Goal: Information Seeking & Learning: Find specific fact

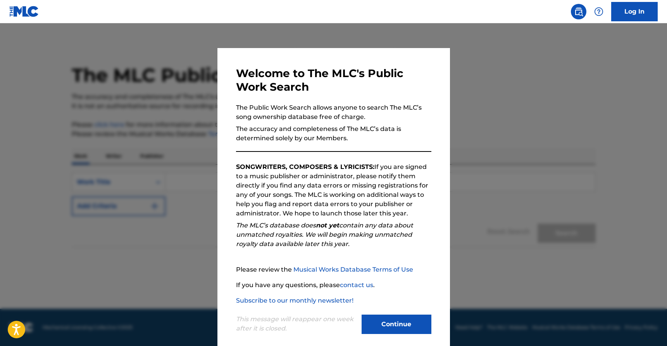
scroll to position [9, 0]
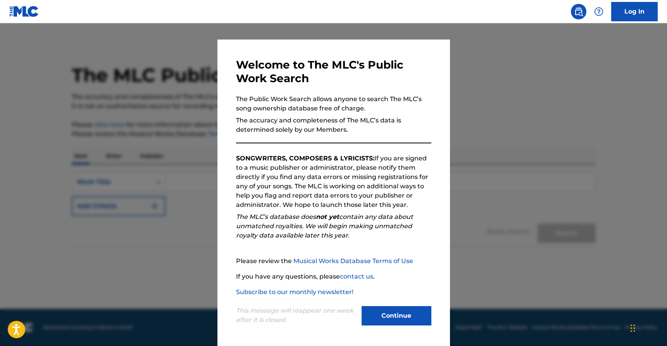
click at [396, 310] on button "Continue" at bounding box center [397, 315] width 70 height 19
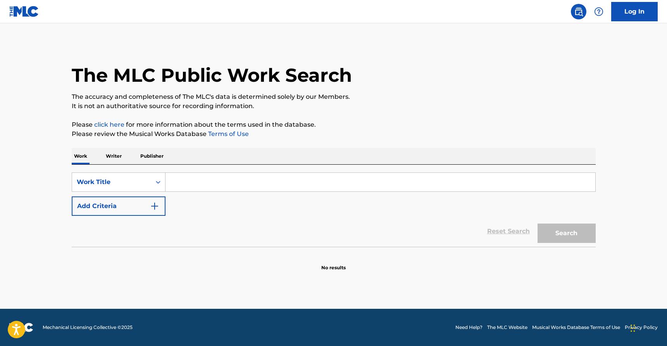
click at [218, 184] on input "Search Form" at bounding box center [381, 182] width 430 height 19
click at [538, 224] on button "Search" at bounding box center [567, 233] width 58 height 19
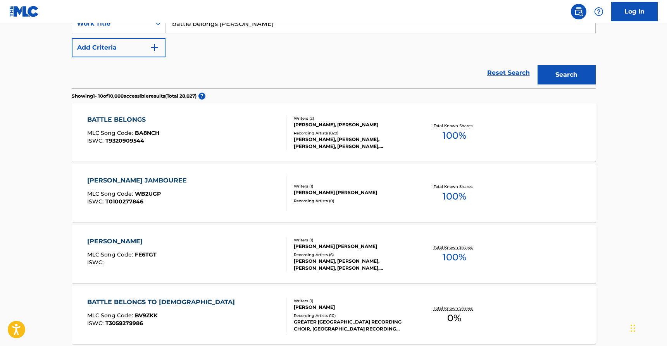
scroll to position [0, 0]
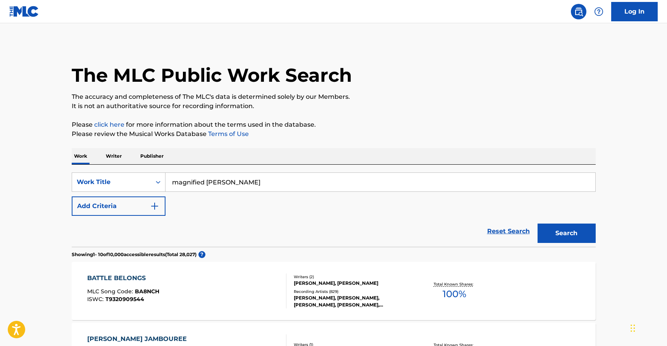
click at [538, 224] on button "Search" at bounding box center [567, 233] width 58 height 19
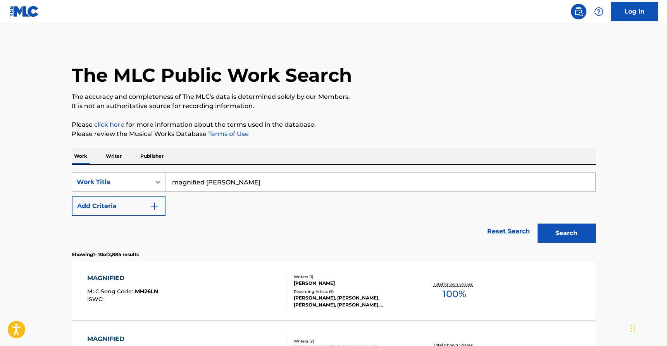
click at [245, 181] on input "magnified jeremy johnson" at bounding box center [381, 182] width 430 height 19
type input "magnified paul marino"
click at [538, 224] on button "Search" at bounding box center [567, 233] width 58 height 19
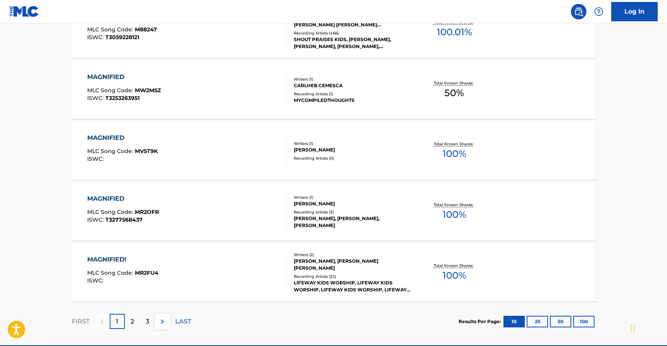
scroll to position [572, 0]
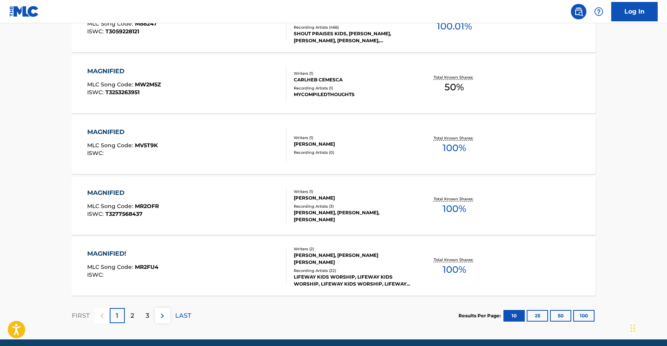
click at [329, 274] on div "LIFEWAY KIDS WORSHIP, LIFEWAY KIDS WORSHIP, LIFEWAY KIDS WORSHIP, LIFEWAY KIDS …" at bounding box center [352, 281] width 117 height 14
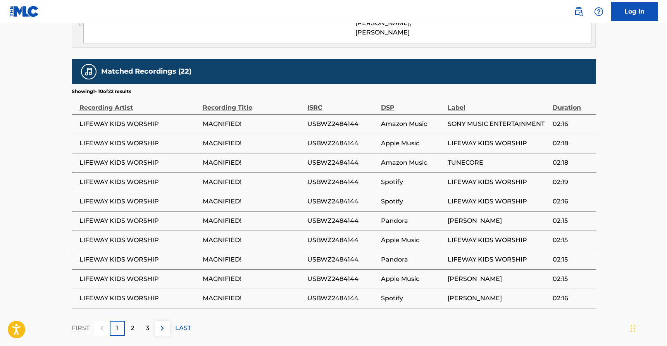
scroll to position [469, 0]
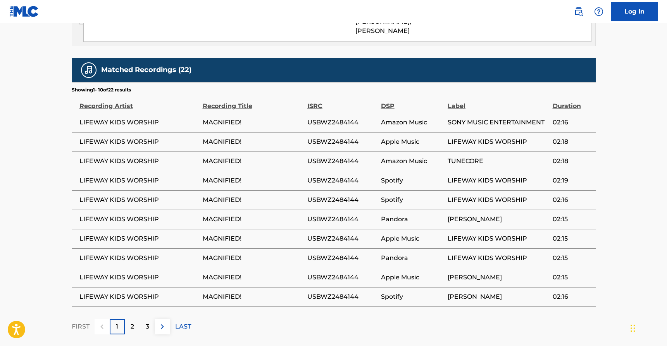
click at [132, 322] on p "2" at bounding box center [132, 326] width 3 height 9
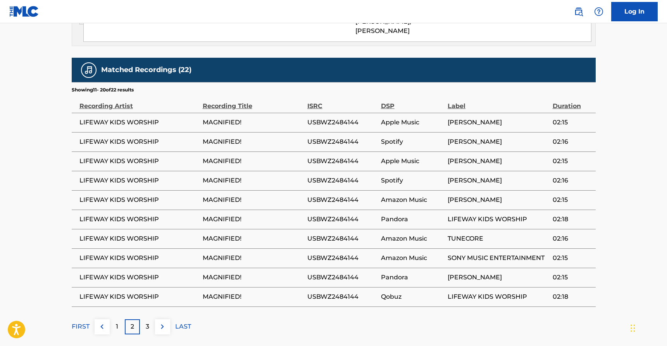
click at [146, 322] on p "3" at bounding box center [147, 326] width 3 height 9
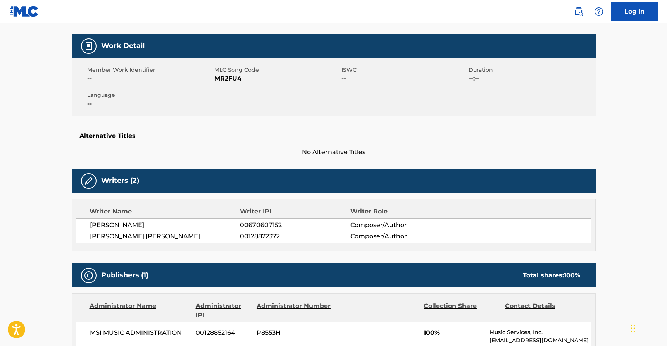
scroll to position [0, 0]
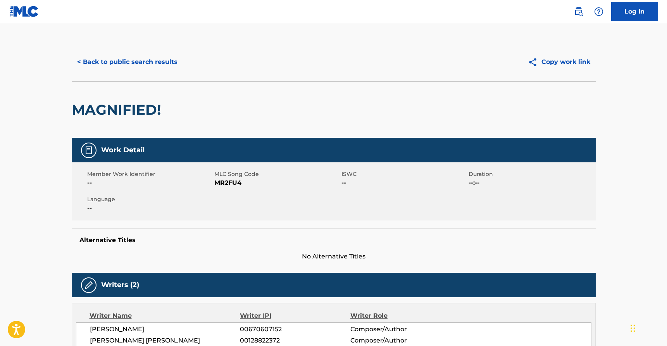
click at [106, 63] on button "< Back to public search results" at bounding box center [127, 61] width 111 height 19
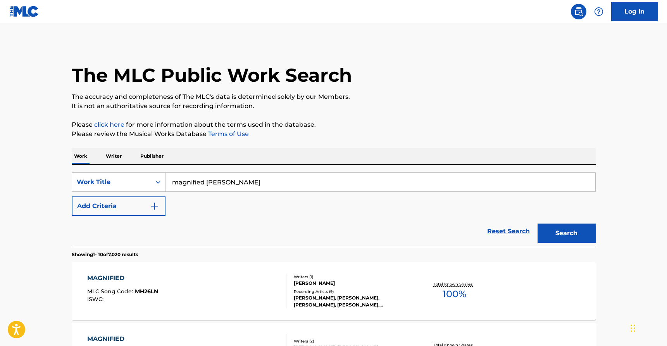
click at [229, 184] on input "magnified paul marino" at bounding box center [381, 182] width 430 height 19
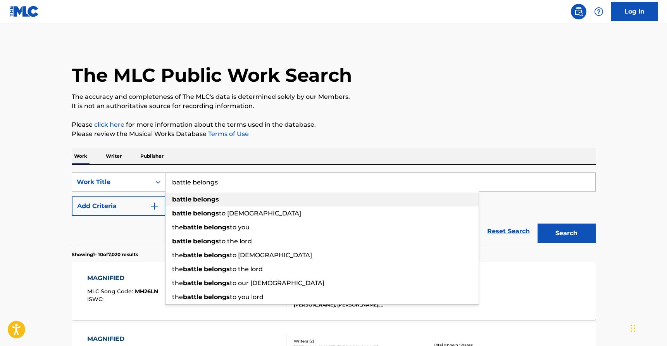
click at [224, 202] on div "battle belongs" at bounding box center [322, 200] width 313 height 14
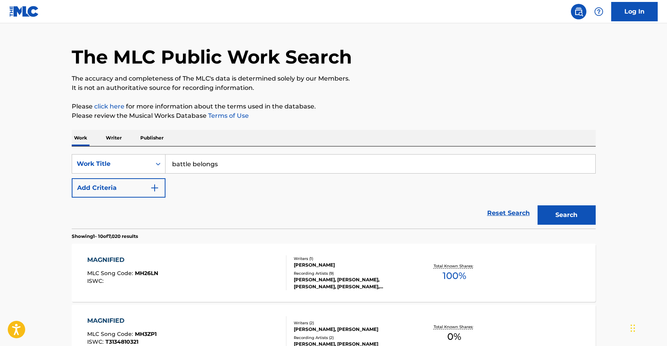
scroll to position [21, 0]
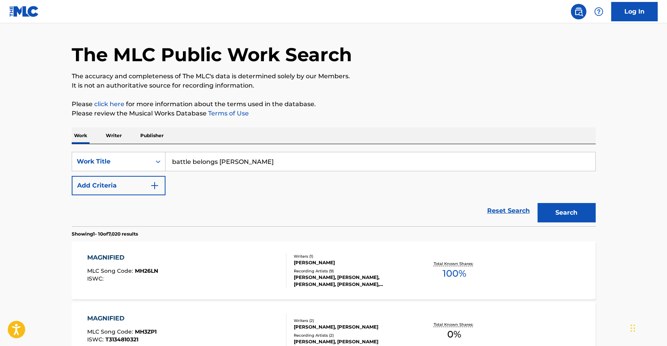
type input "battle belongs wickham"
click at [538, 203] on button "Search" at bounding box center [567, 212] width 58 height 19
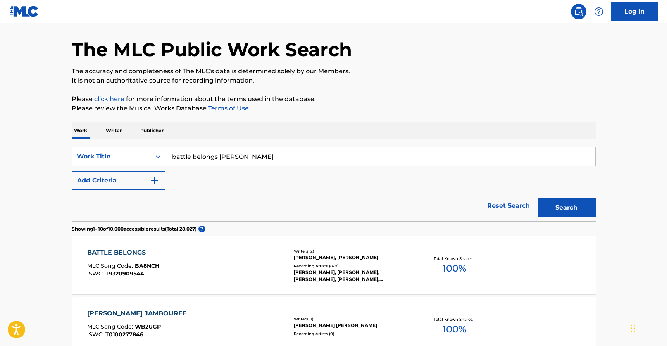
scroll to position [29, 0]
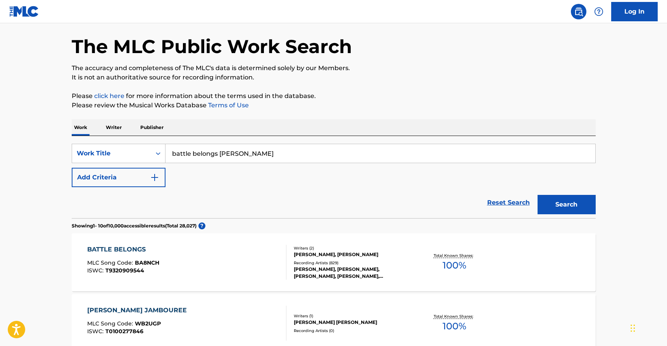
click at [348, 254] on div "[PERSON_NAME], [PERSON_NAME]" at bounding box center [352, 254] width 117 height 7
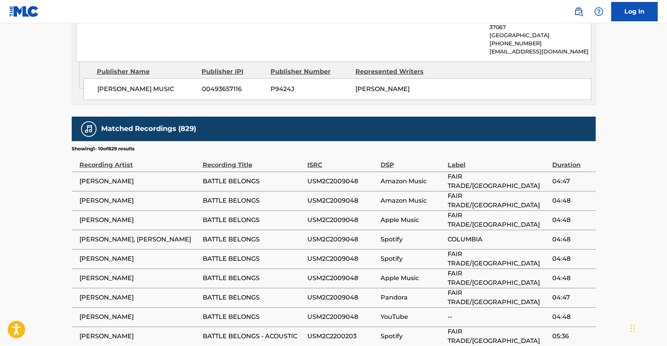
scroll to position [1132, 0]
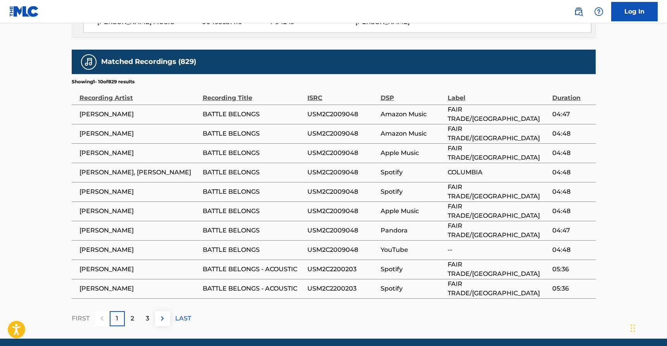
click at [133, 314] on p "2" at bounding box center [132, 318] width 3 height 9
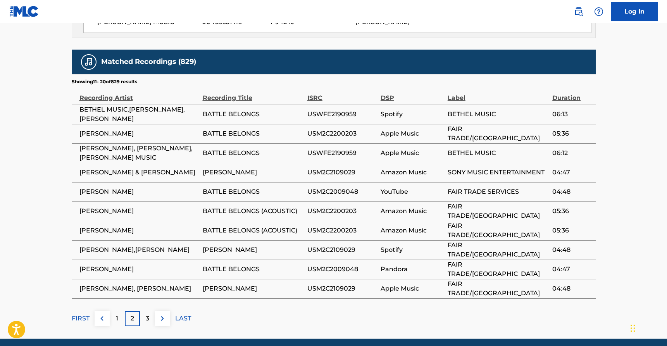
click at [146, 314] on p "3" at bounding box center [147, 318] width 3 height 9
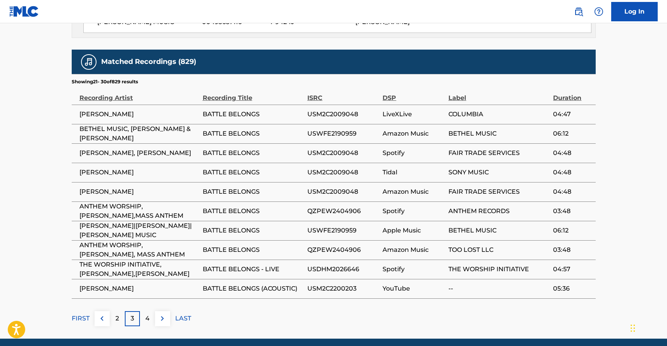
click at [150, 311] on div "4" at bounding box center [147, 318] width 15 height 15
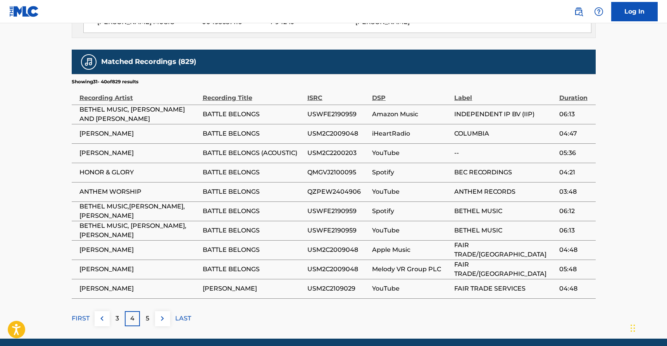
click at [147, 314] on p "5" at bounding box center [147, 318] width 3 height 9
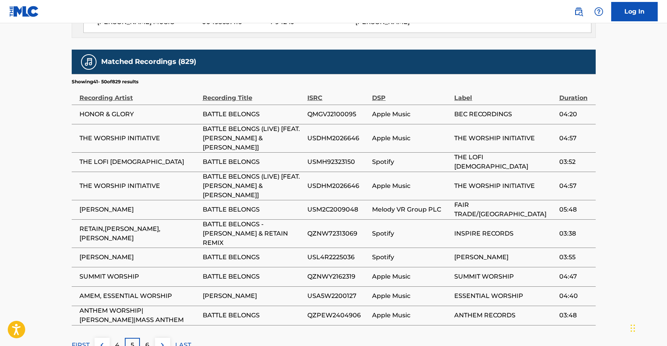
click at [147, 341] on p "6" at bounding box center [147, 345] width 4 height 9
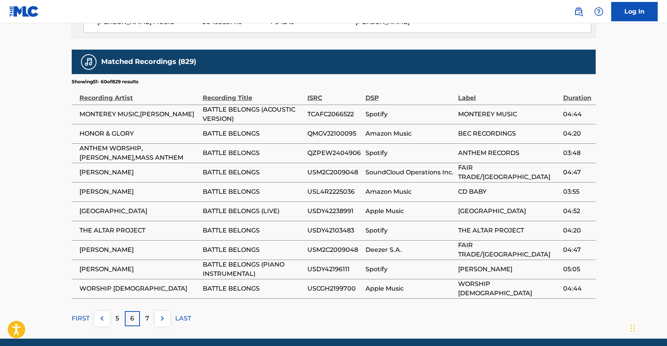
click at [146, 314] on p "7" at bounding box center [147, 318] width 4 height 9
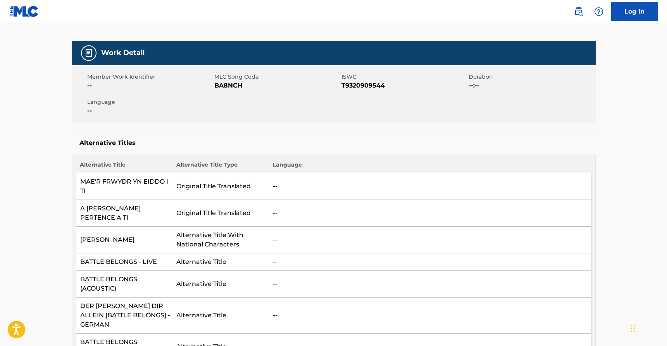
scroll to position [28, 0]
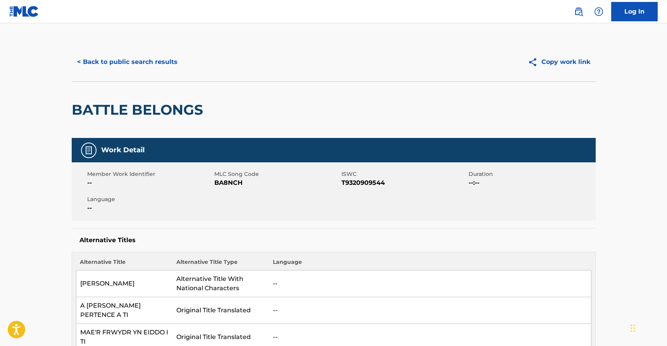
click at [153, 60] on button "< Back to public search results" at bounding box center [127, 61] width 111 height 19
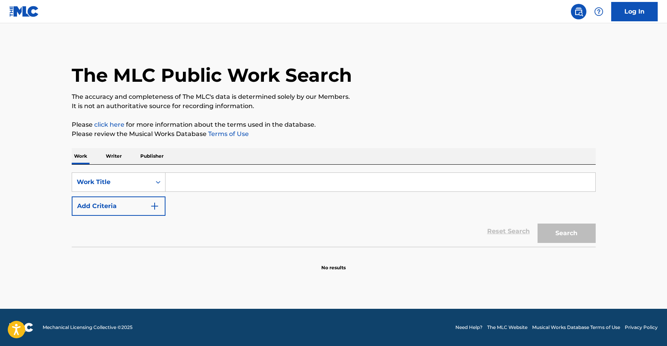
click at [205, 183] on input "Search Form" at bounding box center [381, 182] width 430 height 19
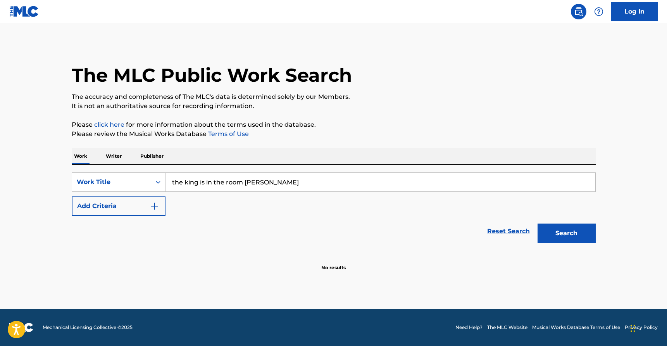
type input "the king is in the room [PERSON_NAME]"
click at [538, 224] on button "Search" at bounding box center [567, 233] width 58 height 19
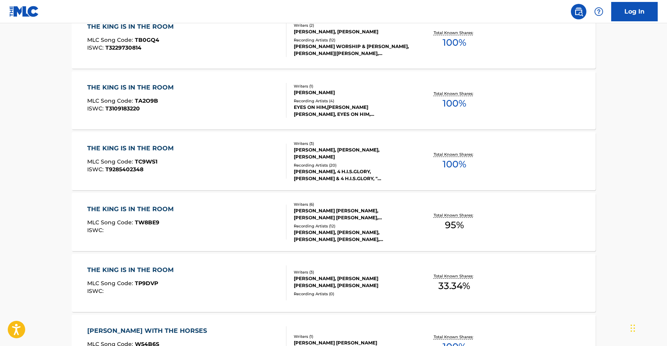
scroll to position [256, 0]
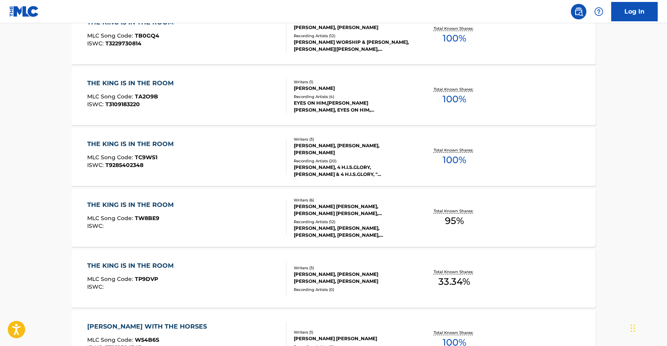
click at [334, 206] on div "[PERSON_NAME] [PERSON_NAME], [PERSON_NAME] [PERSON_NAME], [PERSON_NAME] [PERSON…" at bounding box center [352, 210] width 117 height 14
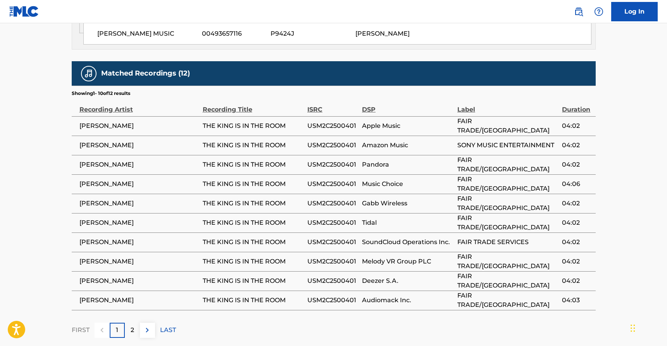
scroll to position [1252, 0]
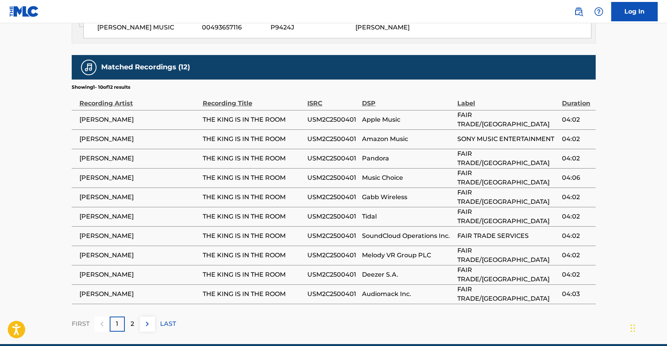
click at [134, 325] on div "2" at bounding box center [132, 324] width 15 height 15
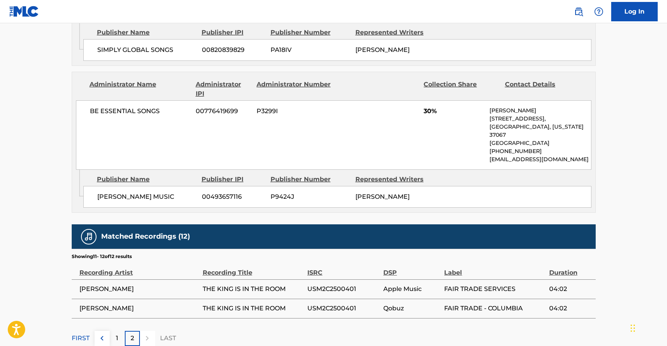
scroll to position [1131, 0]
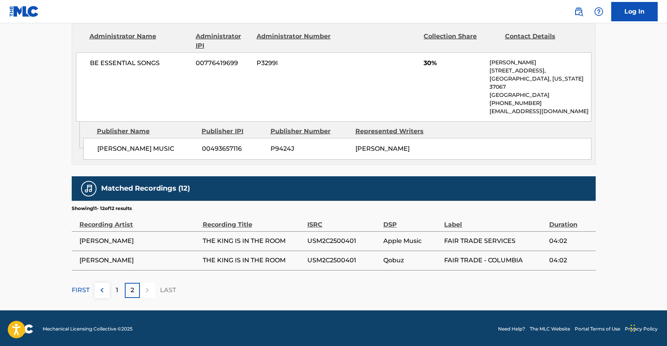
click at [117, 290] on p "1" at bounding box center [117, 290] width 2 height 9
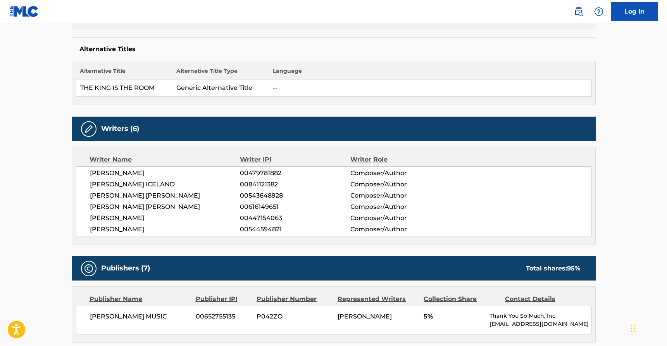
scroll to position [0, 0]
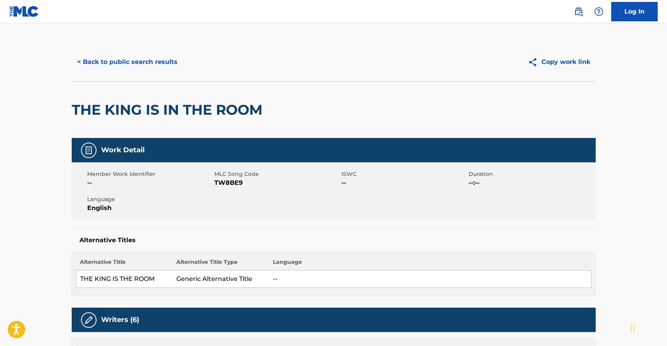
click at [159, 60] on button "< Back to public search results" at bounding box center [127, 61] width 111 height 19
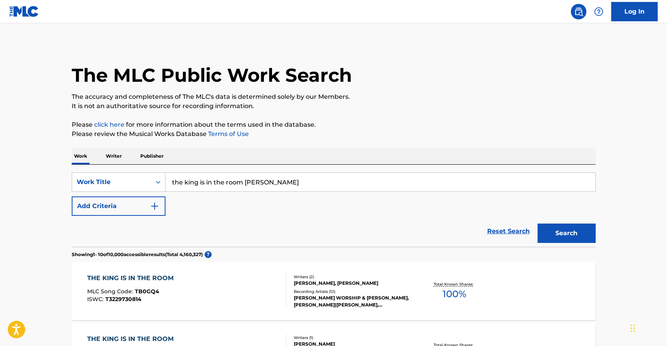
click at [255, 182] on input "the king is in the room [PERSON_NAME]" at bounding box center [381, 182] width 430 height 19
click at [538, 224] on button "Search" at bounding box center [567, 233] width 58 height 19
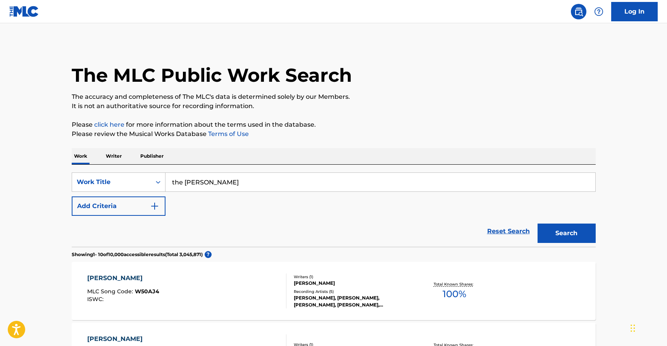
click at [538, 224] on button "Search" at bounding box center [567, 233] width 58 height 19
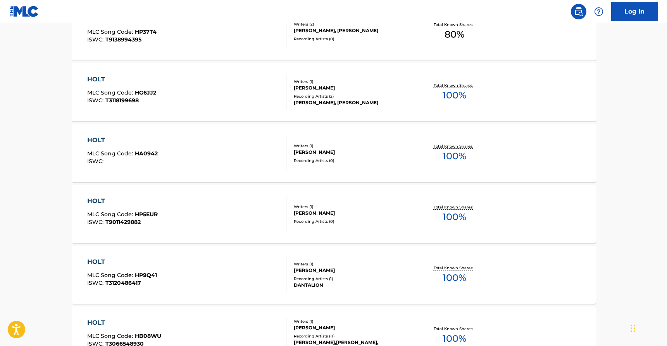
scroll to position [603, 0]
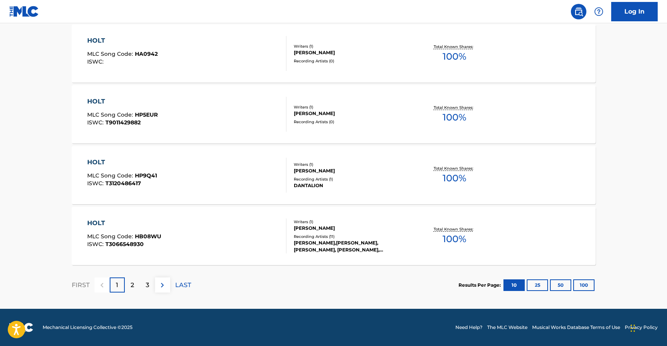
click at [132, 281] on p "2" at bounding box center [132, 285] width 3 height 9
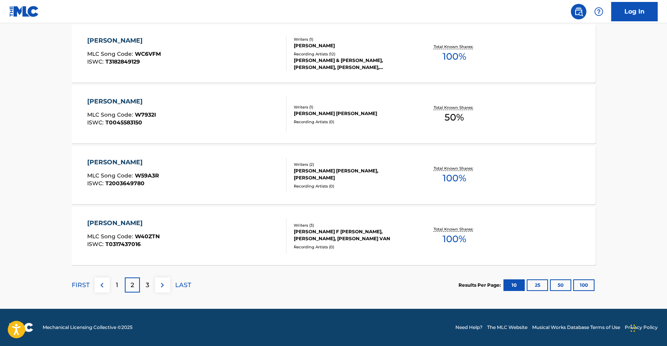
click at [144, 284] on div "3" at bounding box center [147, 285] width 15 height 15
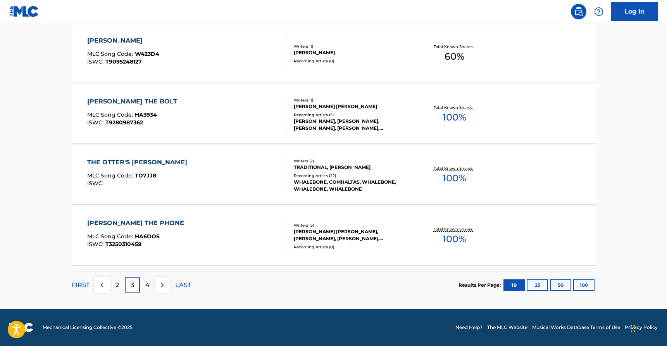
click at [146, 287] on p "4" at bounding box center [147, 285] width 4 height 9
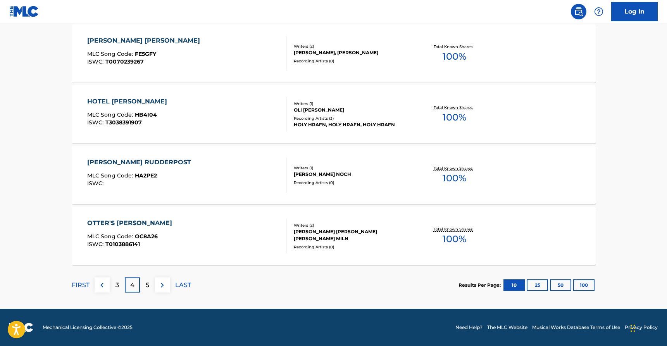
click at [145, 282] on div "5" at bounding box center [147, 285] width 15 height 15
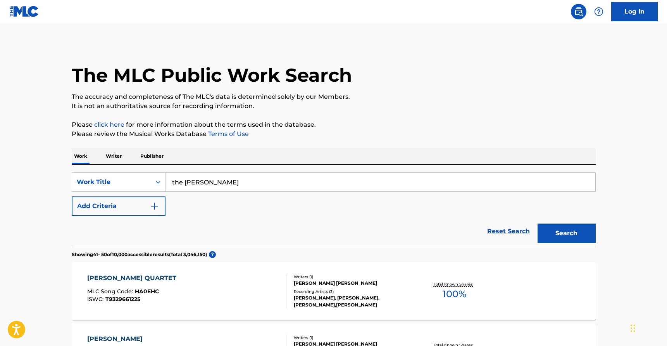
click at [151, 211] on button "Add Criteria" at bounding box center [119, 206] width 94 height 19
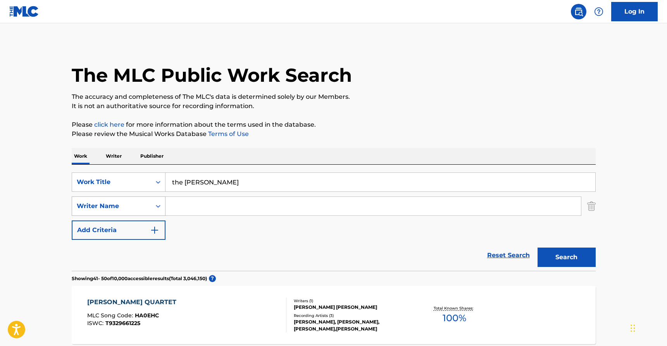
click at [162, 203] on div "Search Form" at bounding box center [158, 206] width 14 height 14
drag, startPoint x: 233, startPoint y: 184, endPoint x: 197, endPoint y: 184, distance: 36.4
click at [197, 184] on input "the [PERSON_NAME]" at bounding box center [381, 182] width 430 height 19
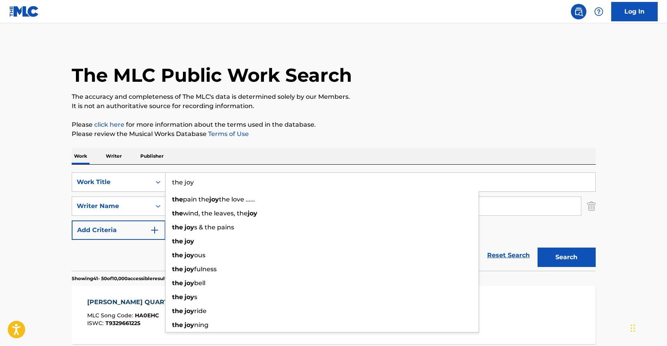
type input "the joy"
click at [125, 257] on div "Reset Search Search" at bounding box center [334, 255] width 524 height 31
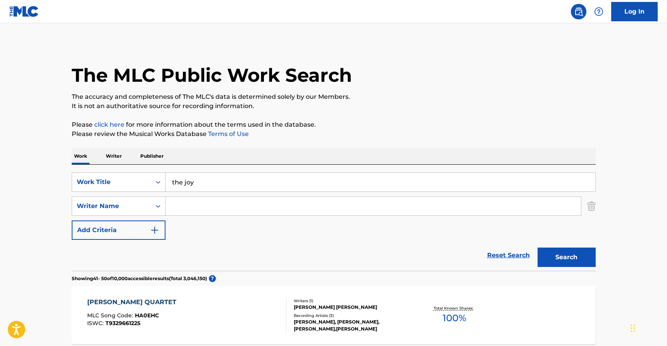
click at [197, 210] on input "Search Form" at bounding box center [374, 206] width 416 height 19
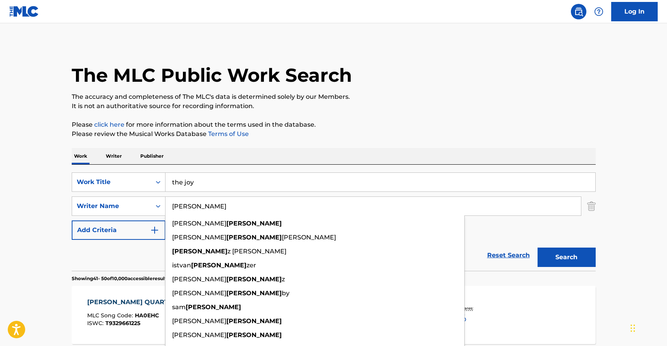
type input "[PERSON_NAME]"
click at [538, 248] on button "Search" at bounding box center [567, 257] width 58 height 19
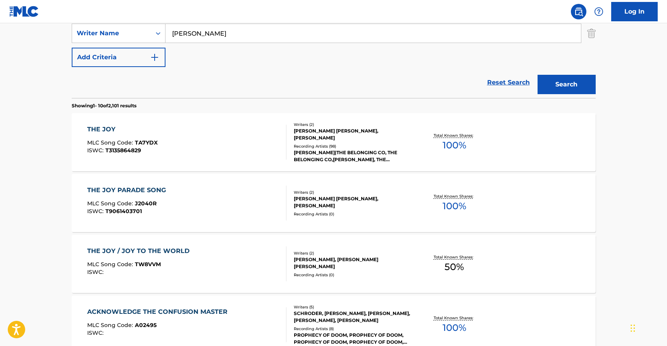
scroll to position [174, 0]
click at [111, 128] on div "THE JOY" at bounding box center [122, 128] width 71 height 9
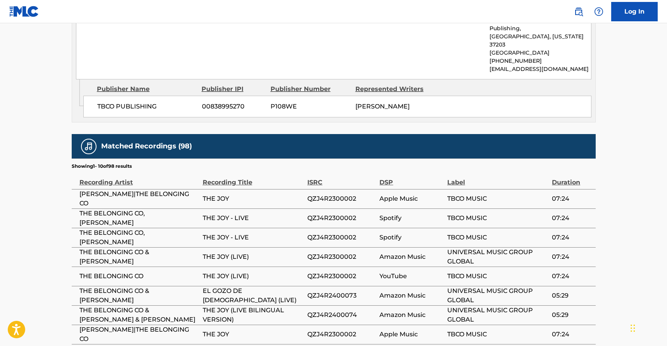
scroll to position [1073, 0]
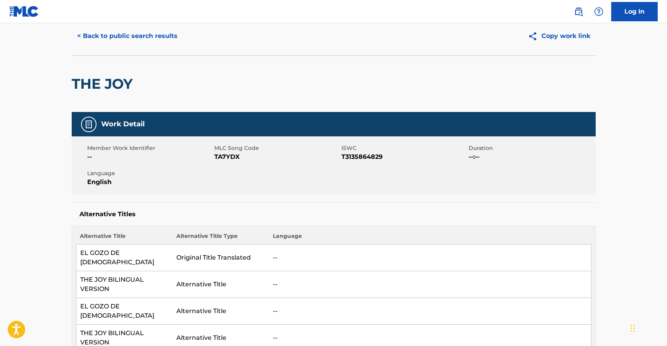
scroll to position [0, 0]
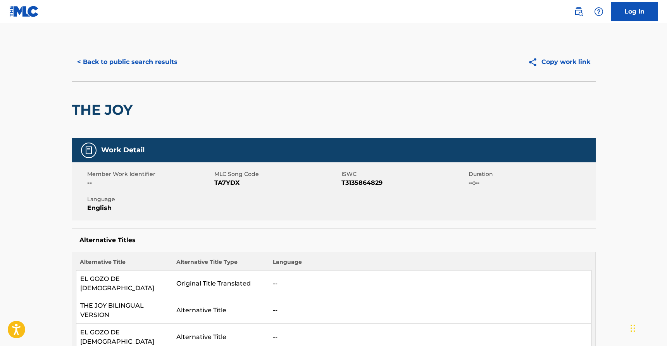
click at [135, 62] on button "< Back to public search results" at bounding box center [127, 61] width 111 height 19
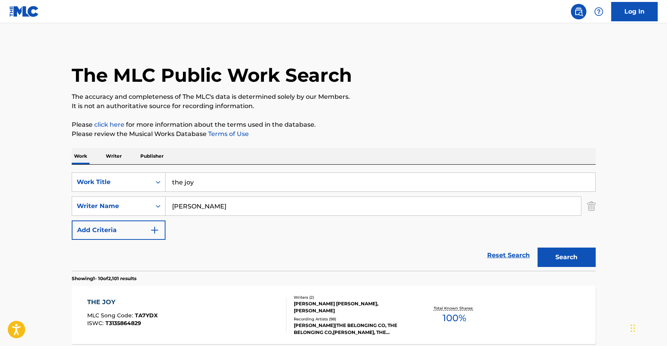
scroll to position [170, 0]
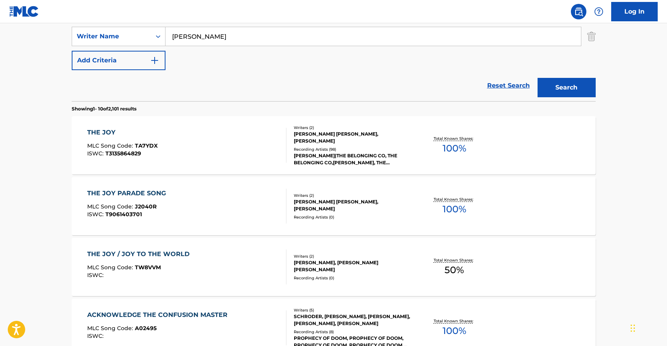
click at [183, 35] on input "[PERSON_NAME]" at bounding box center [374, 36] width 416 height 19
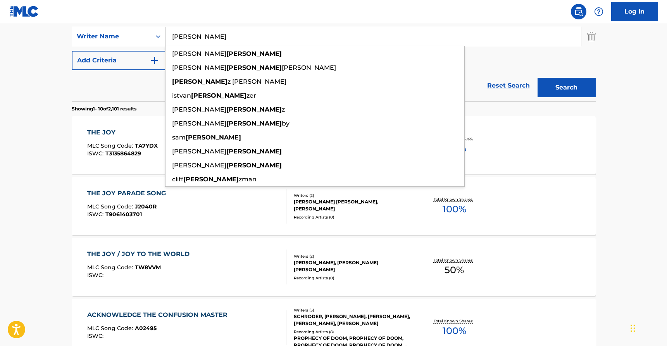
click at [183, 35] on input "[PERSON_NAME]" at bounding box center [374, 36] width 416 height 19
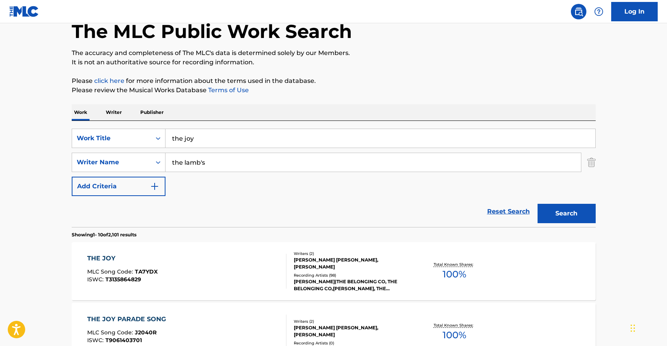
scroll to position [29, 0]
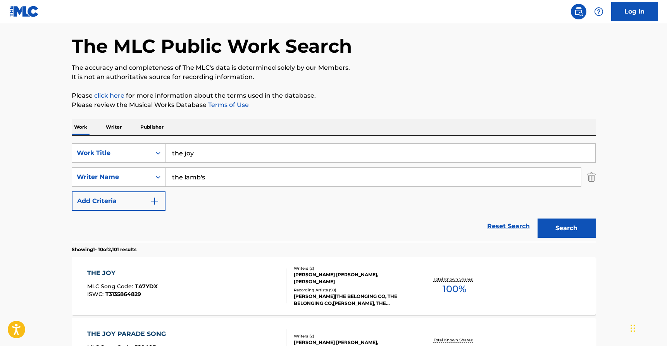
type input "the lamb's"
click at [198, 156] on input "the joy" at bounding box center [381, 153] width 430 height 19
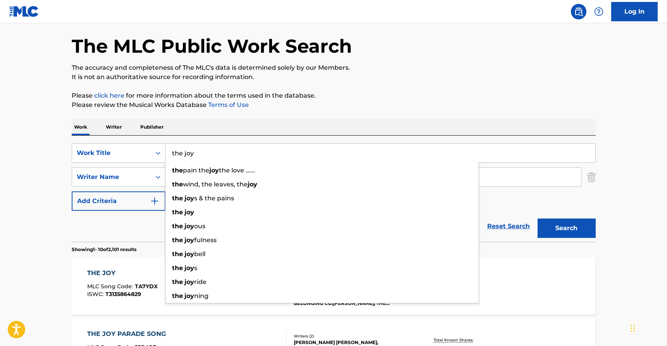
click at [198, 156] on input "the joy" at bounding box center [381, 153] width 430 height 19
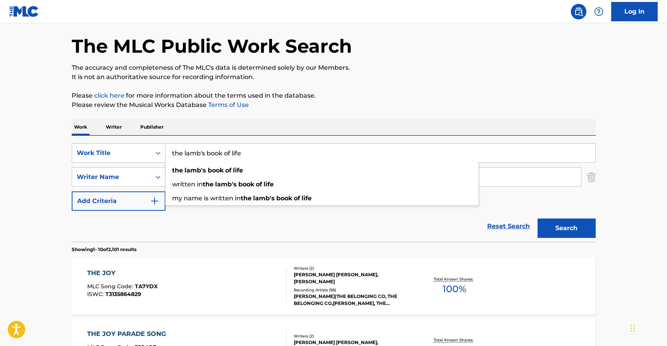
type input "the lamb's book of life"
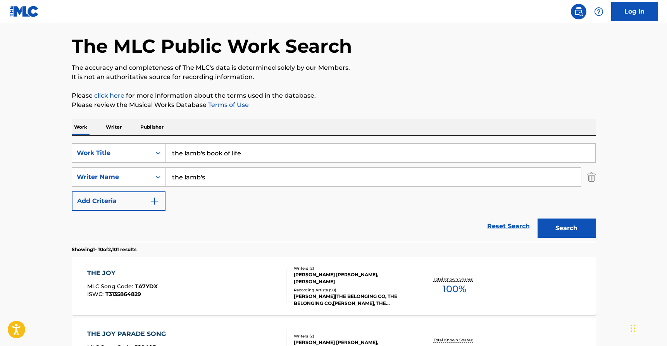
click at [210, 180] on input "the lamb's" at bounding box center [374, 177] width 416 height 19
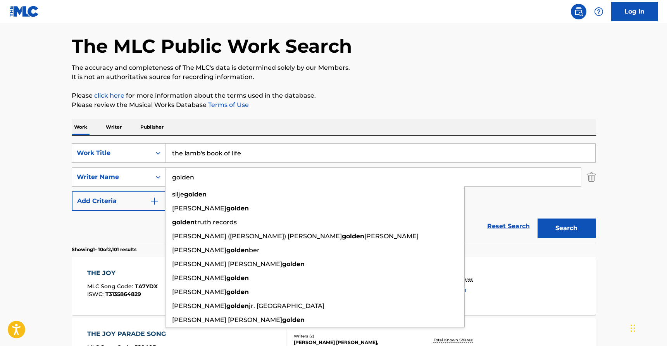
type input "golden"
click at [538, 219] on button "Search" at bounding box center [567, 228] width 58 height 19
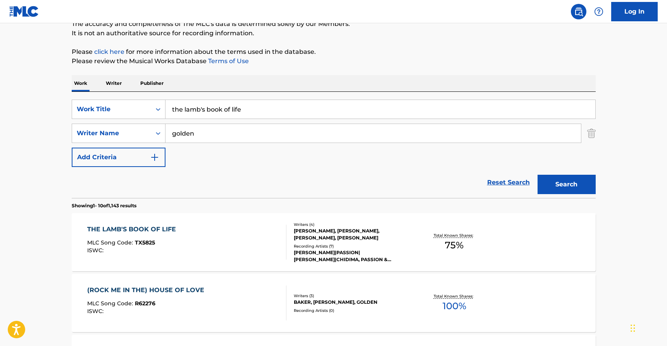
scroll to position [76, 0]
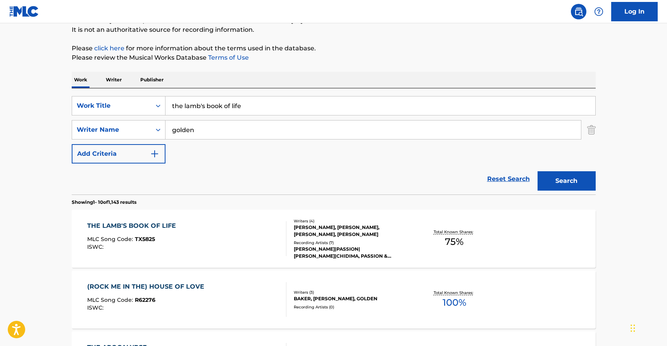
click at [322, 229] on div "[PERSON_NAME], [PERSON_NAME], [PERSON_NAME], [PERSON_NAME]" at bounding box center [352, 231] width 117 height 14
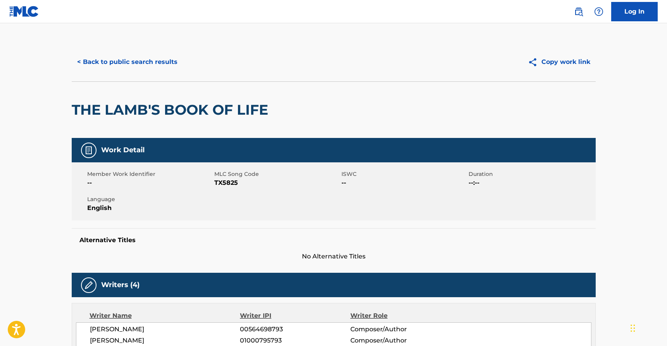
click at [127, 61] on button "< Back to public search results" at bounding box center [127, 61] width 111 height 19
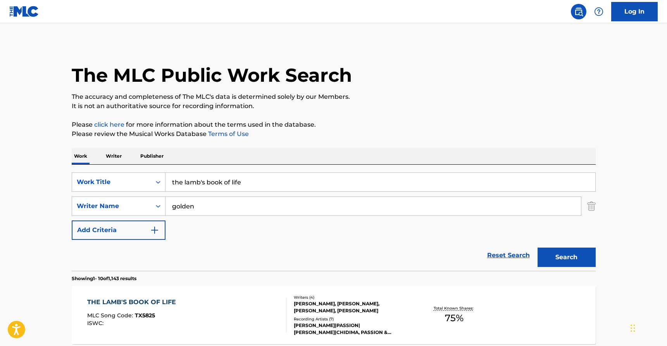
click at [214, 182] on input "the lamb's book of life" at bounding box center [381, 182] width 430 height 19
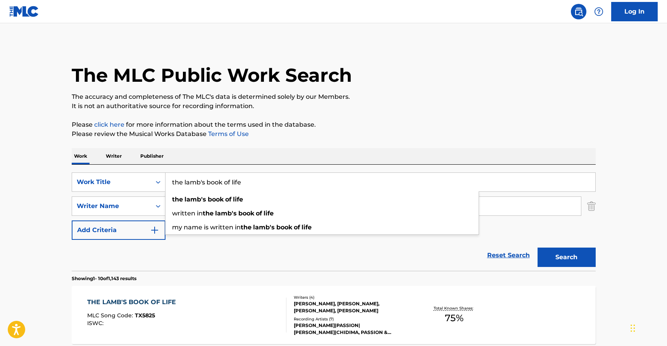
click at [214, 182] on input "the lamb's book of life" at bounding box center [381, 182] width 430 height 19
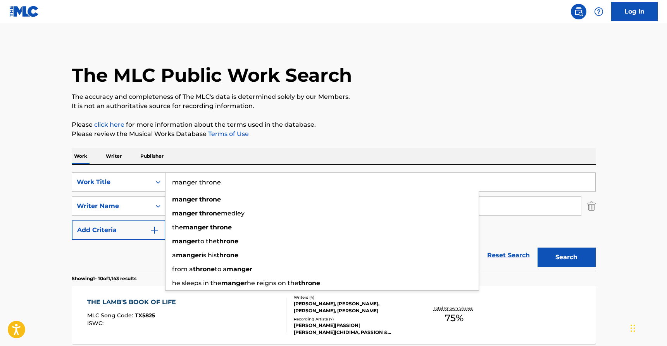
type input "manger throne"
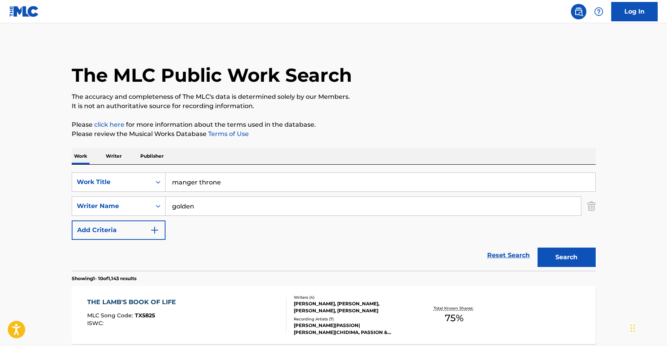
click at [191, 213] on input "golden" at bounding box center [374, 206] width 416 height 19
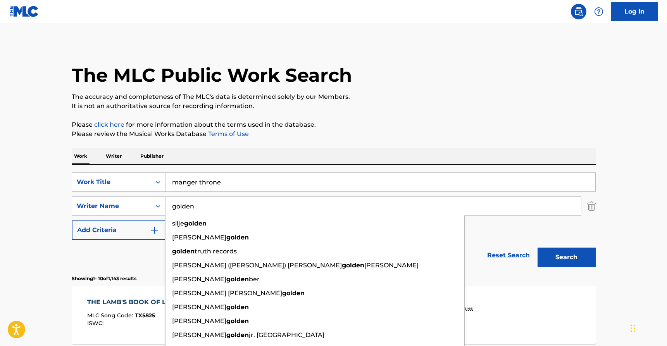
click at [191, 213] on input "golden" at bounding box center [374, 206] width 416 height 19
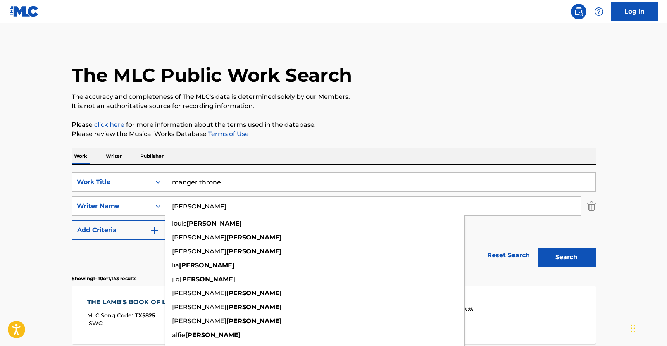
type input "[PERSON_NAME]"
click at [538, 248] on button "Search" at bounding box center [567, 257] width 58 height 19
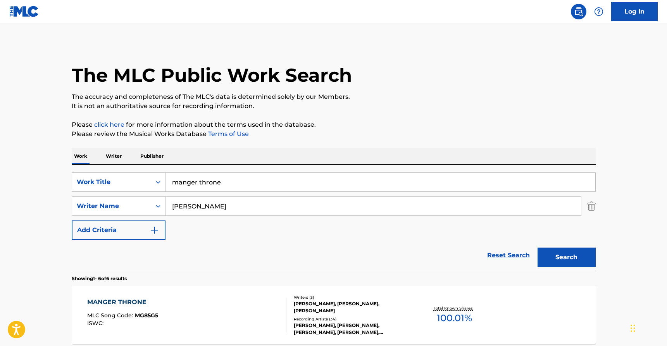
click at [236, 183] on input "manger throne" at bounding box center [381, 182] width 430 height 19
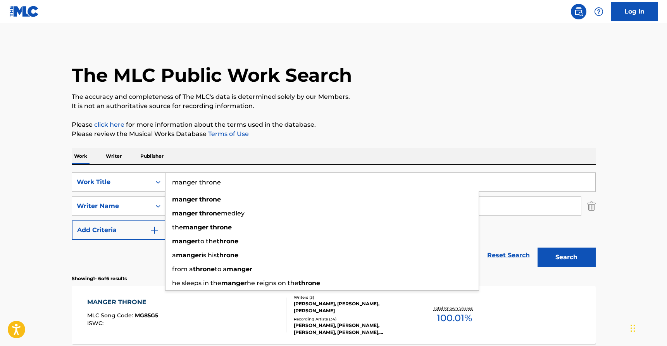
click at [236, 183] on input "manger throne" at bounding box center [381, 182] width 430 height 19
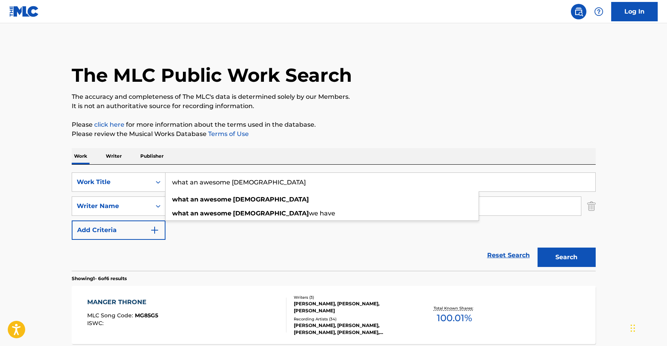
type input "what an awesome [DEMOGRAPHIC_DATA]"
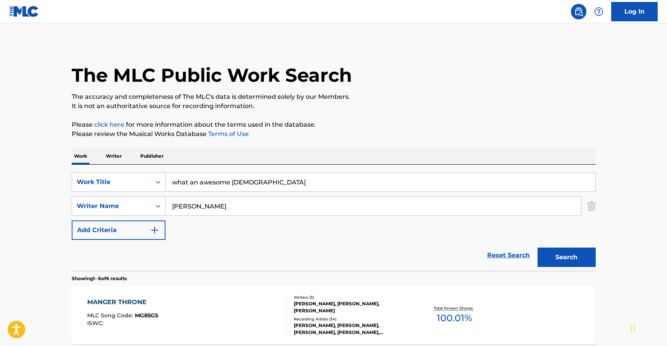
click at [567, 264] on button "Search" at bounding box center [567, 257] width 58 height 19
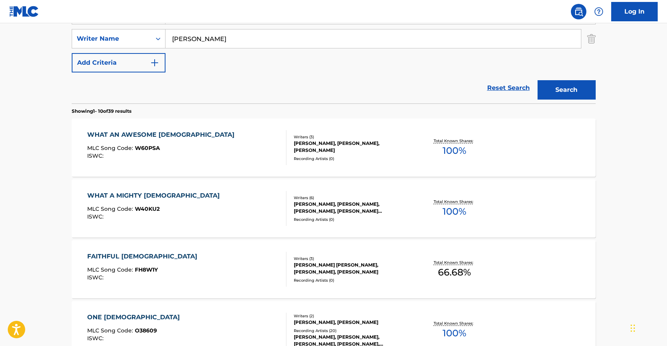
scroll to position [169, 0]
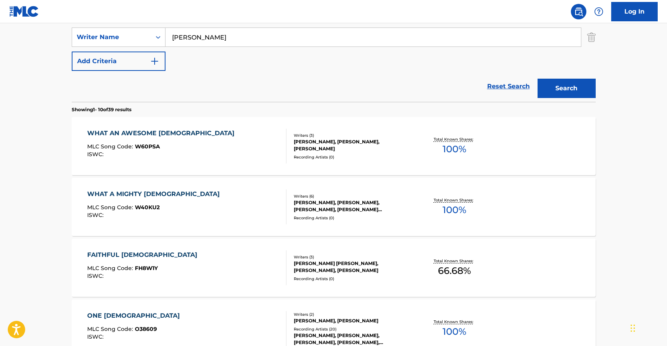
click at [348, 142] on div "[PERSON_NAME], [PERSON_NAME], [PERSON_NAME]" at bounding box center [352, 145] width 117 height 14
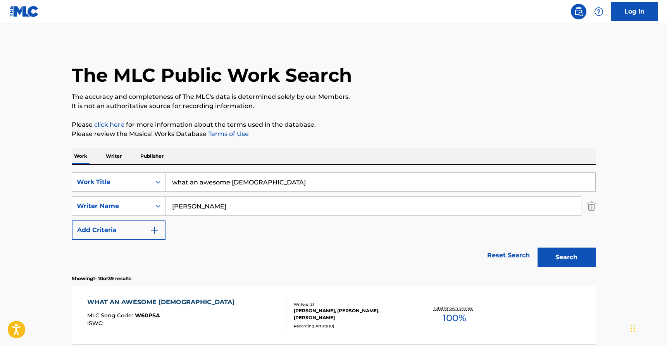
click at [219, 181] on input "what an awesome [DEMOGRAPHIC_DATA]" at bounding box center [381, 182] width 430 height 19
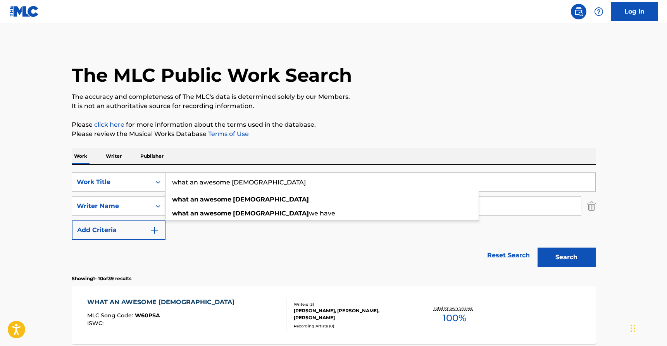
click at [219, 181] on input "what an awesome [DEMOGRAPHIC_DATA]" at bounding box center [381, 182] width 430 height 19
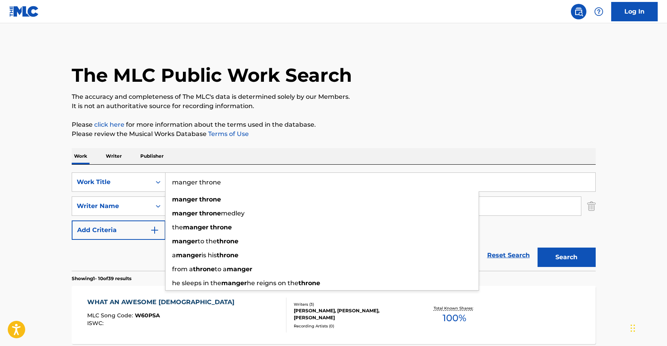
type input "manger throne"
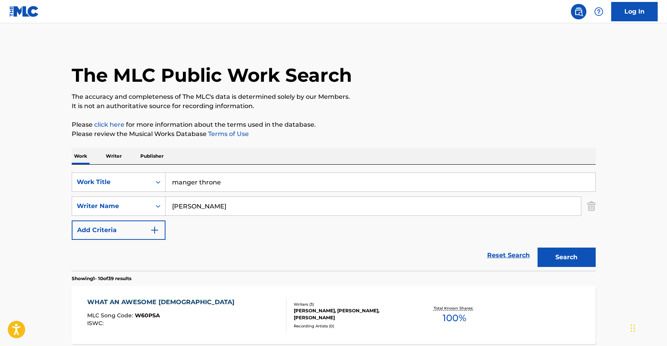
click at [237, 207] on input "[PERSON_NAME]" at bounding box center [374, 206] width 416 height 19
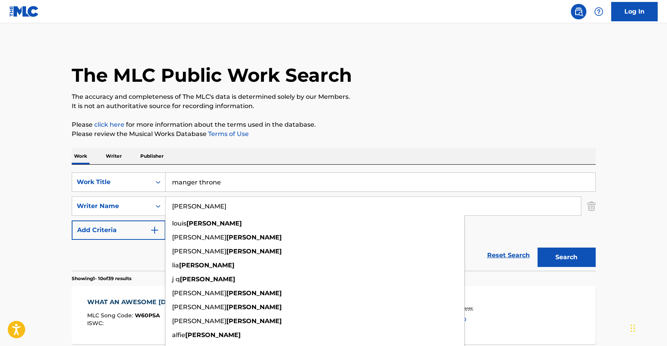
click at [538, 248] on button "Search" at bounding box center [567, 257] width 58 height 19
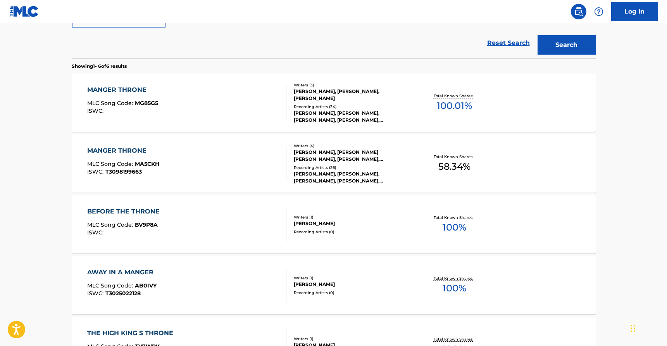
scroll to position [212, 0]
click at [328, 90] on div "[PERSON_NAME], [PERSON_NAME], [PERSON_NAME]" at bounding box center [352, 95] width 117 height 14
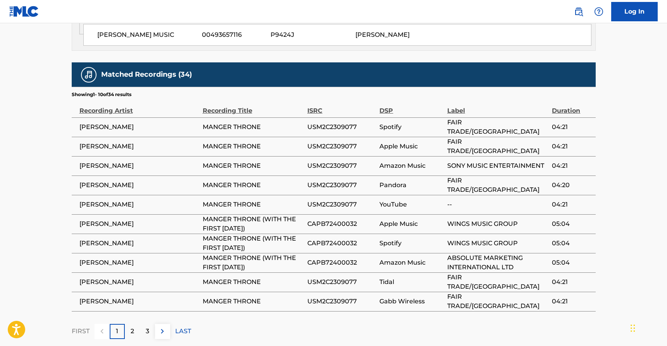
scroll to position [1176, 0]
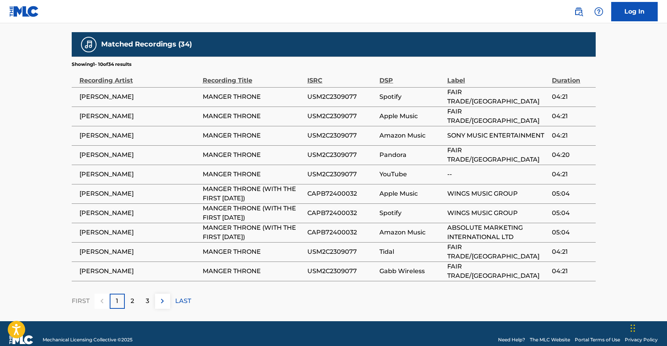
click at [133, 297] on p "2" at bounding box center [132, 301] width 3 height 9
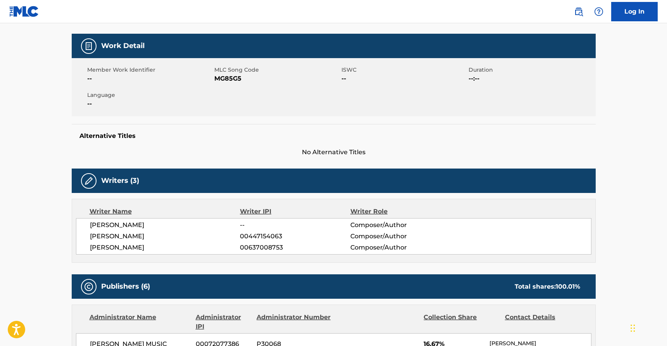
scroll to position [0, 0]
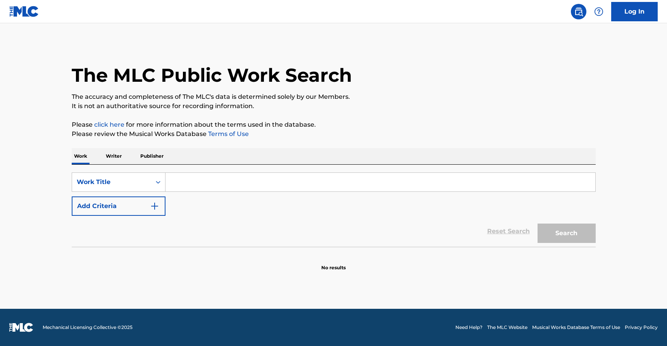
click at [198, 186] on input "Search Form" at bounding box center [381, 182] width 430 height 19
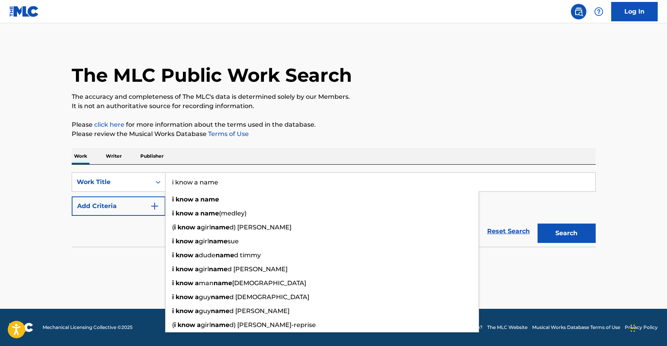
type input "i know a name"
click at [538, 224] on button "Search" at bounding box center [567, 233] width 58 height 19
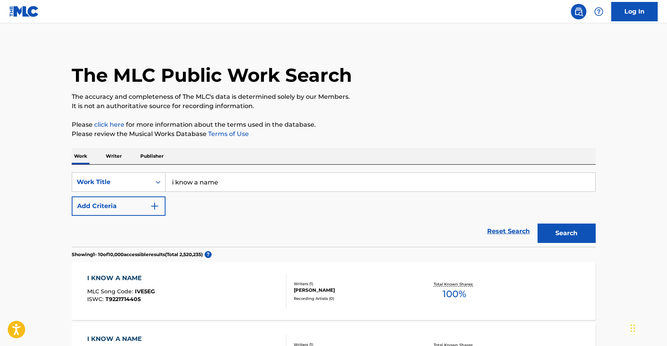
click at [133, 209] on button "Add Criteria" at bounding box center [119, 206] width 94 height 19
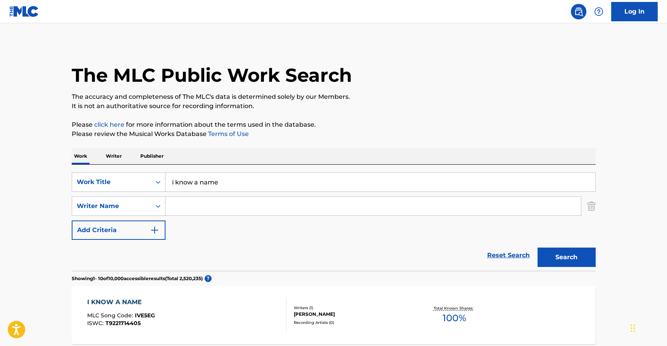
click at [200, 209] on input "Search Form" at bounding box center [374, 206] width 416 height 19
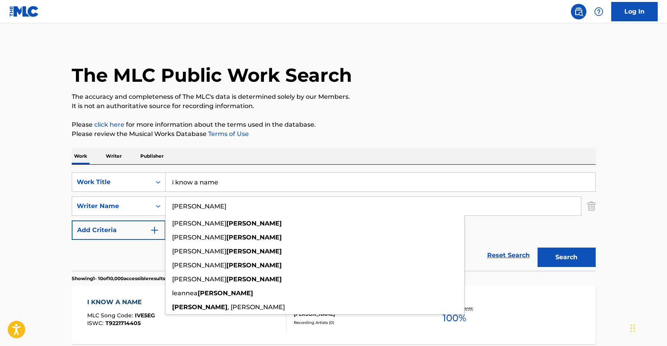
type input "furtick"
click at [538, 248] on button "Search" at bounding box center [567, 257] width 58 height 19
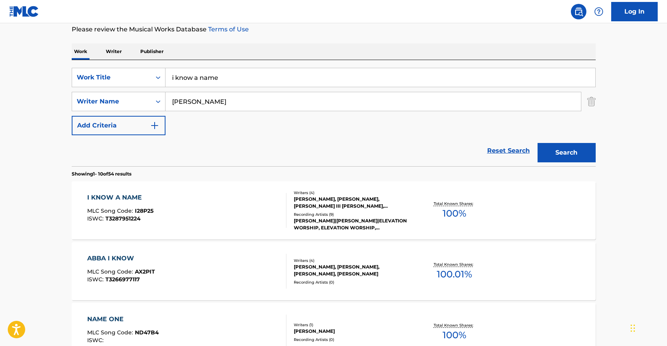
scroll to position [107, 0]
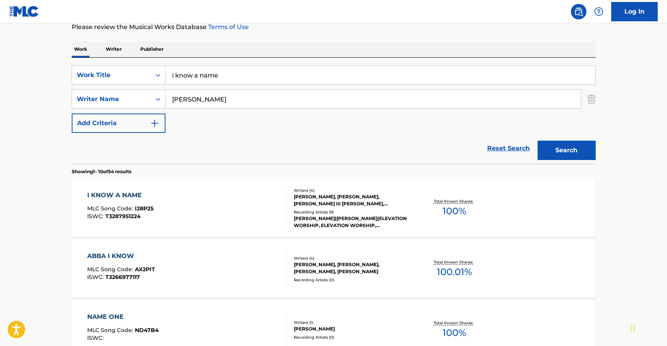
click at [331, 203] on div "JACOB LEE SOOTER, STEVEN FURTICK, CHARLES HENRY III BENTLEY, MICHAEL BRANDON LA…" at bounding box center [352, 200] width 117 height 14
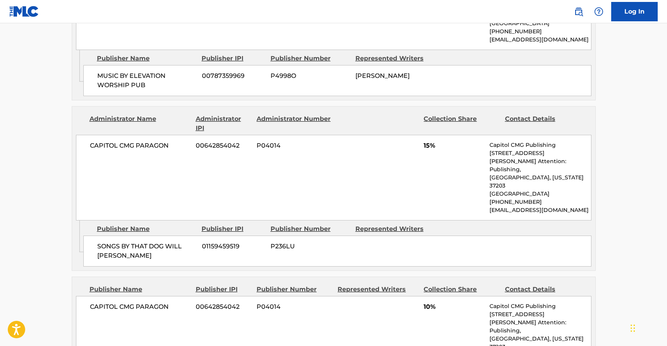
scroll to position [949, 0]
